Goal: Task Accomplishment & Management: Manage account settings

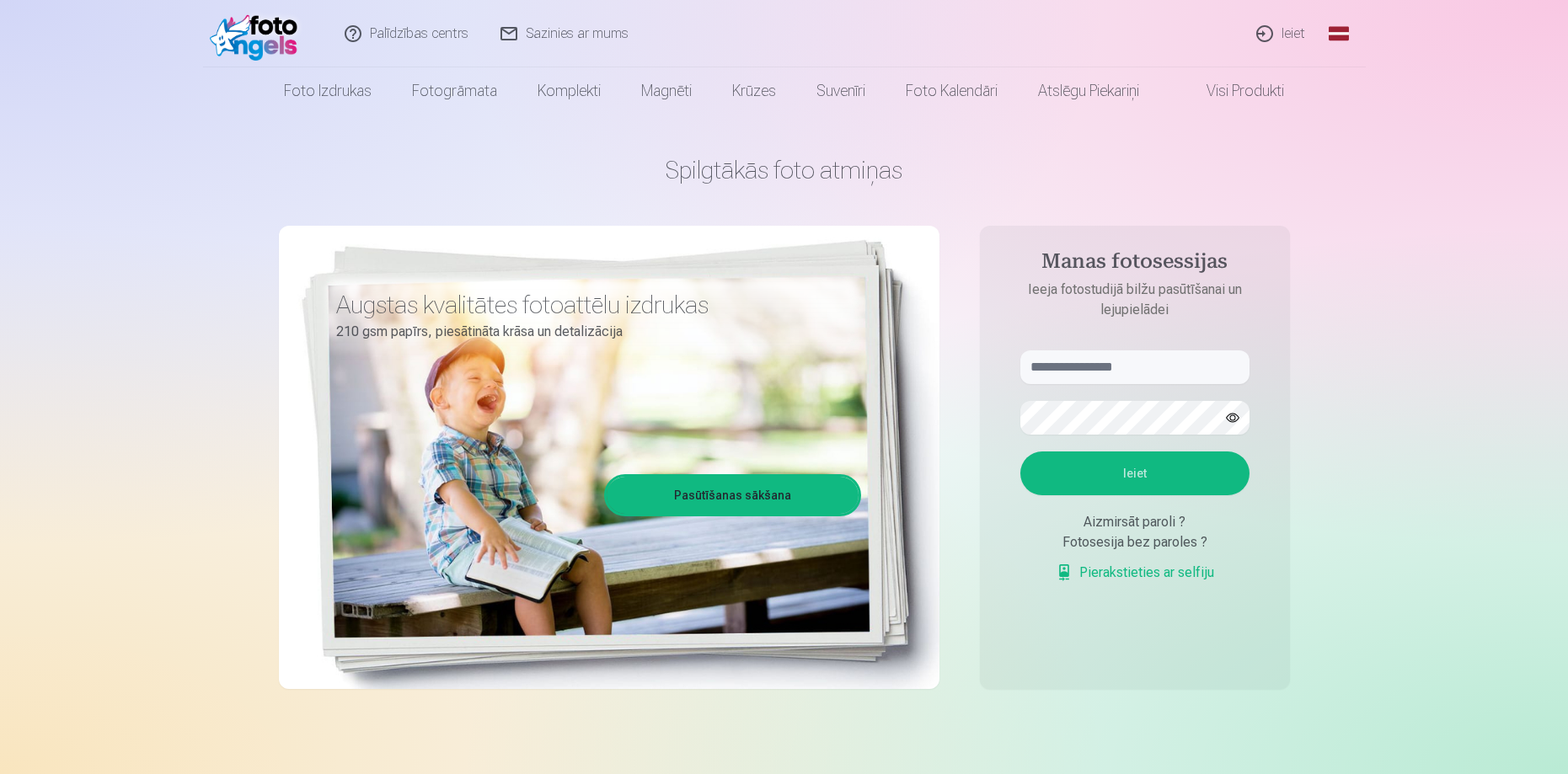
click at [1279, 43] on link "Ieiet" at bounding box center [1280, 34] width 81 height 67
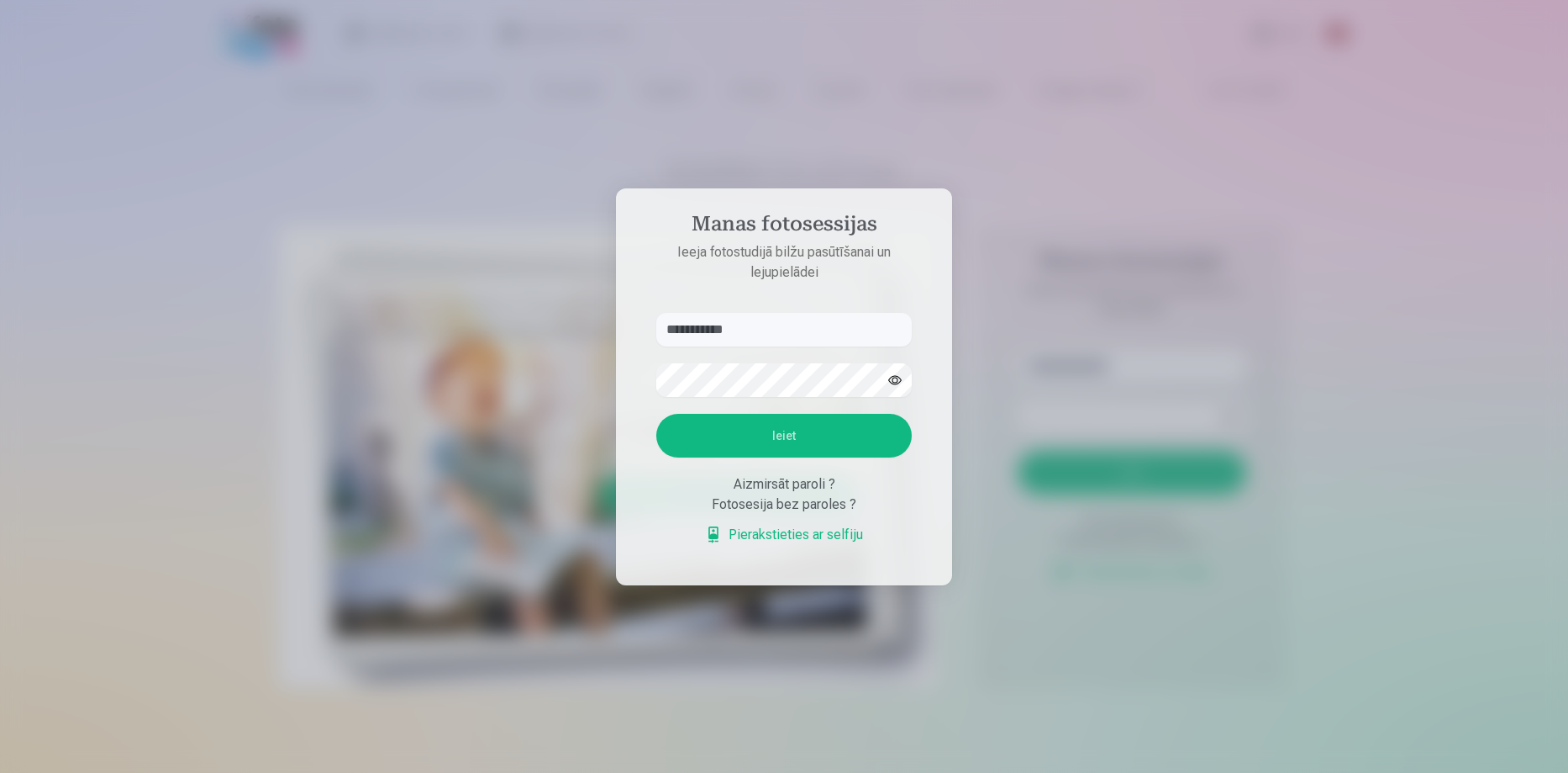
type input "**********"
click at [657, 413] on button "Ieiet" at bounding box center [784, 436] width 255 height 44
click at [893, 364] on button "button" at bounding box center [895, 380] width 32 height 32
click at [796, 436] on button "Ieiet" at bounding box center [784, 436] width 255 height 44
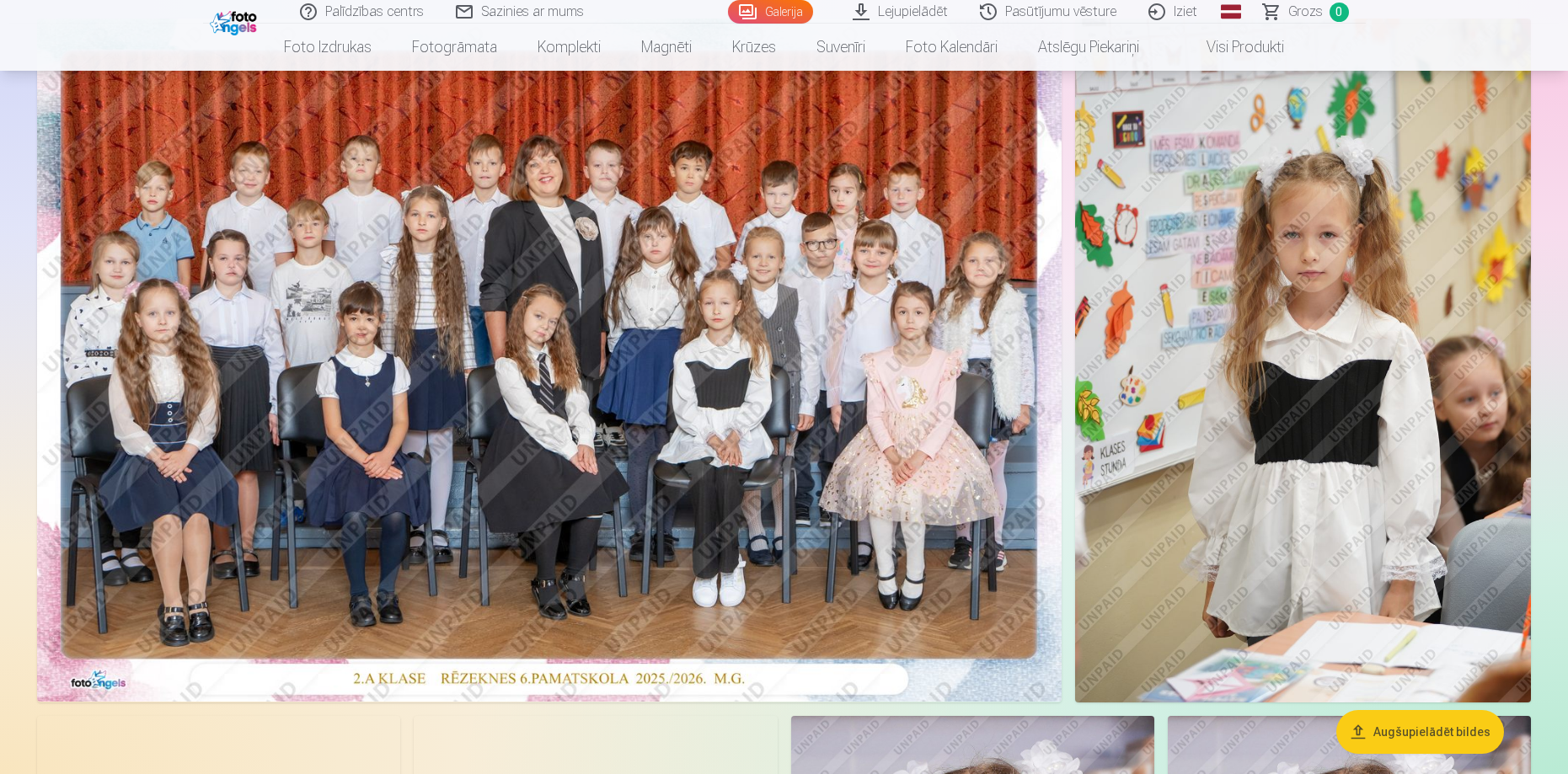
scroll to position [168, 0]
